Goal: Find specific page/section: Find specific page/section

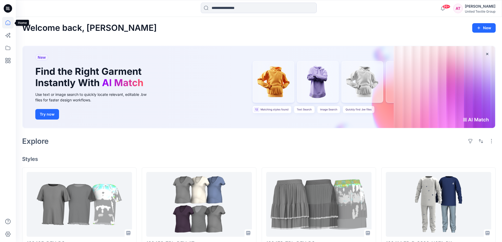
click at [7, 24] on icon at bounding box center [8, 23] width 12 height 12
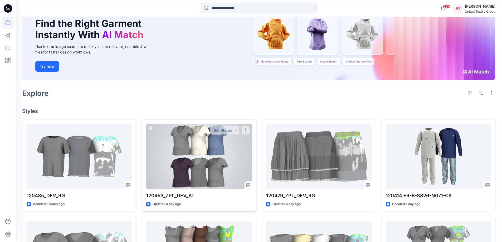
scroll to position [105, 0]
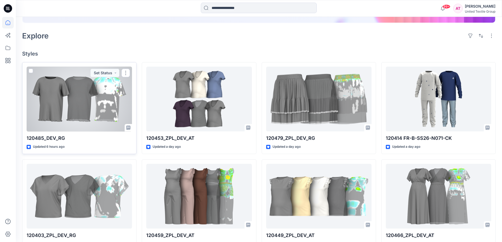
click at [87, 101] on div at bounding box center [79, 99] width 105 height 65
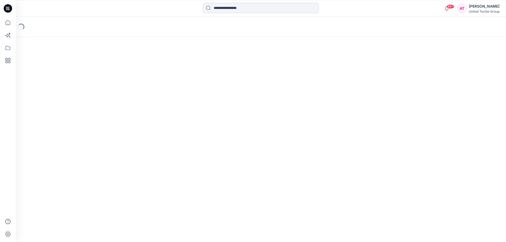
click at [87, 101] on div "Loading..." at bounding box center [261, 129] width 491 height 225
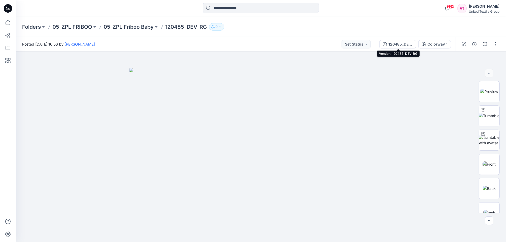
click at [404, 44] on div "120485_DEV_RG" at bounding box center [401, 44] width 24 height 6
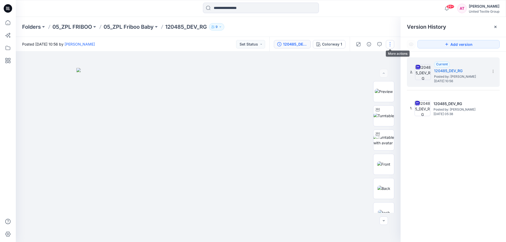
click at [389, 46] on button "button" at bounding box center [390, 44] width 8 height 8
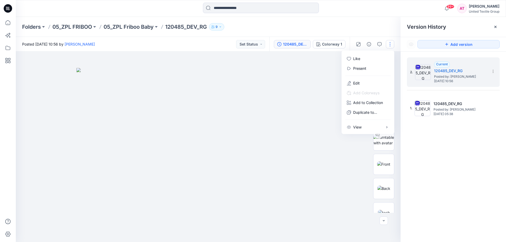
click at [286, 60] on div at bounding box center [208, 147] width 385 height 191
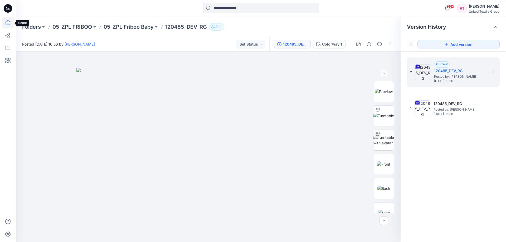
click at [8, 21] on icon at bounding box center [8, 23] width 12 height 12
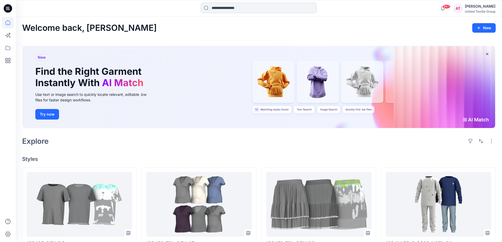
click at [227, 7] on input at bounding box center [259, 8] width 116 height 11
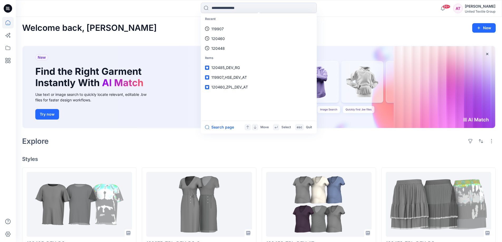
click at [137, 141] on div "Explore" at bounding box center [259, 141] width 474 height 13
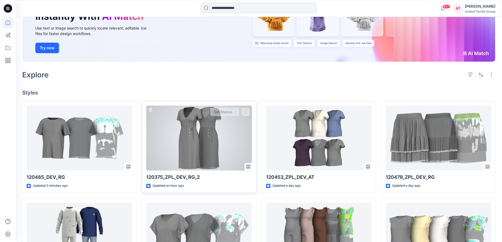
scroll to position [105, 0]
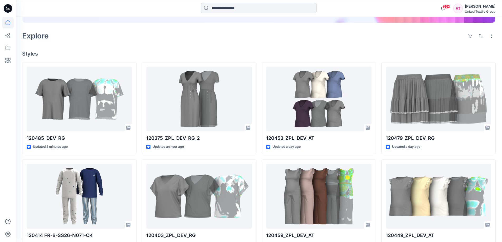
drag, startPoint x: 246, startPoint y: 7, endPoint x: 249, endPoint y: 5, distance: 3.7
click at [247, 7] on input at bounding box center [259, 8] width 116 height 11
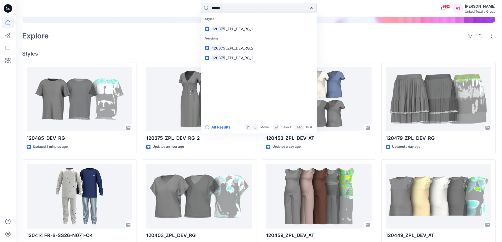
type input "******"
click at [235, 29] on span "_ZPL_DEV_RG_2" at bounding box center [240, 29] width 28 height 4
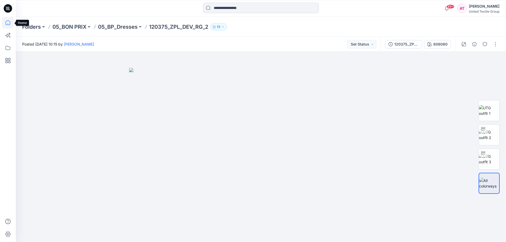
click at [6, 25] on icon at bounding box center [8, 23] width 12 height 12
